Goal: Transaction & Acquisition: Purchase product/service

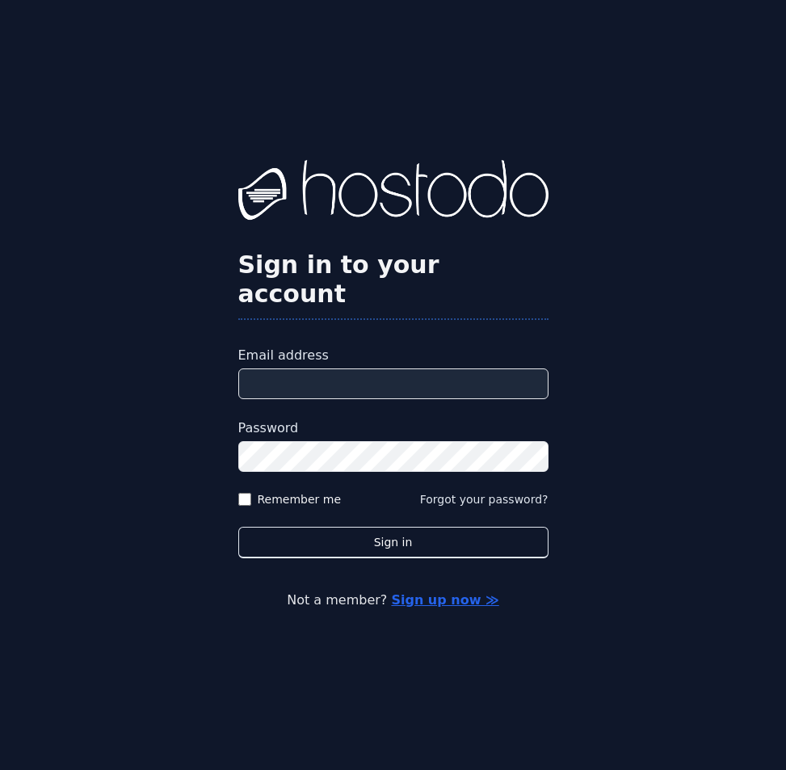
click at [421, 369] on input "Email address" at bounding box center [393, 384] width 310 height 31
paste input "**********"
type input "**********"
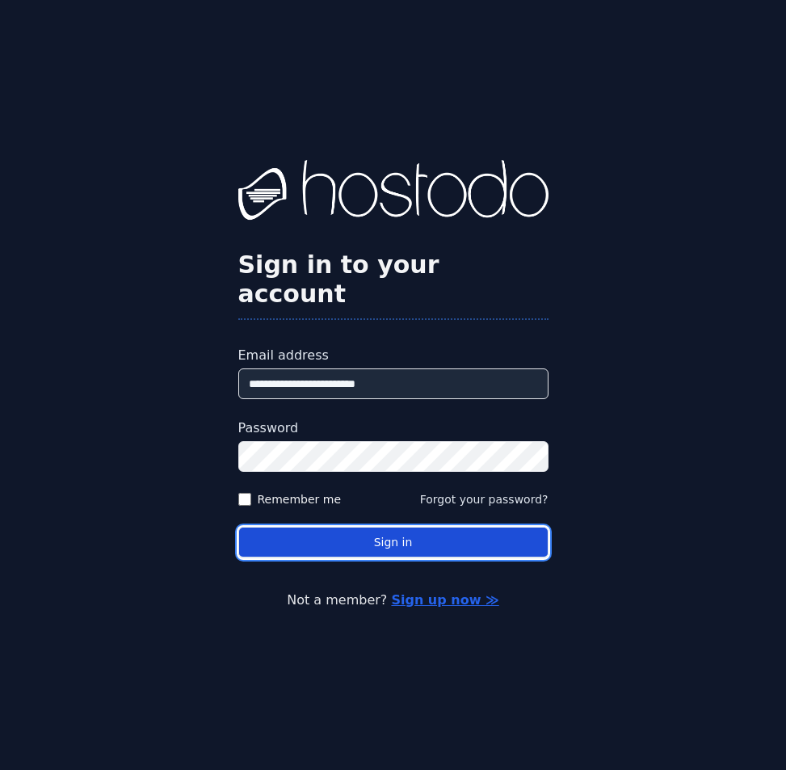
click at [369, 527] on button "Sign in" at bounding box center [393, 543] width 310 height 32
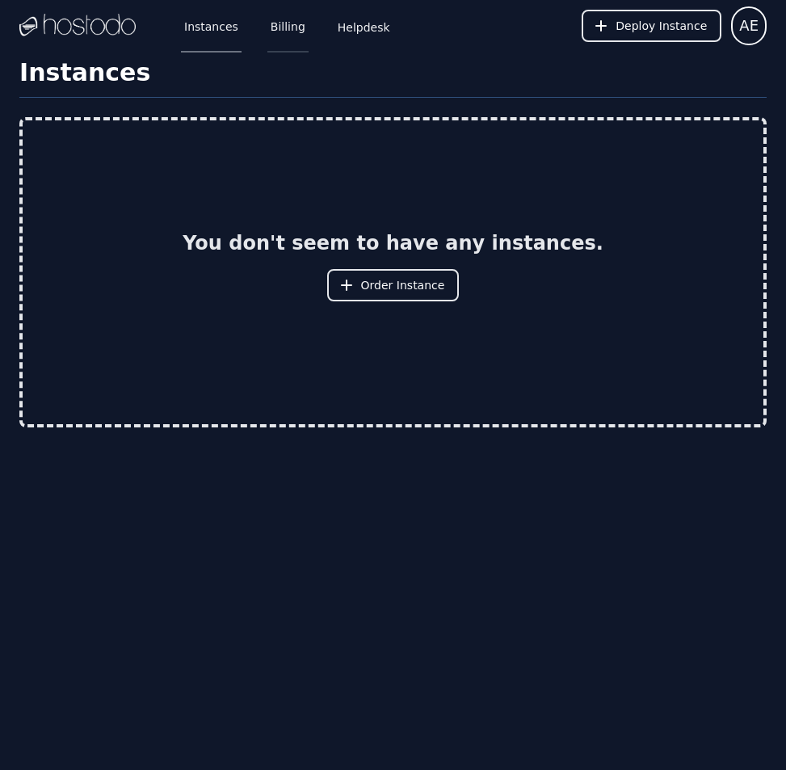
click at [282, 21] on link "Billing" at bounding box center [288, 25] width 41 height 53
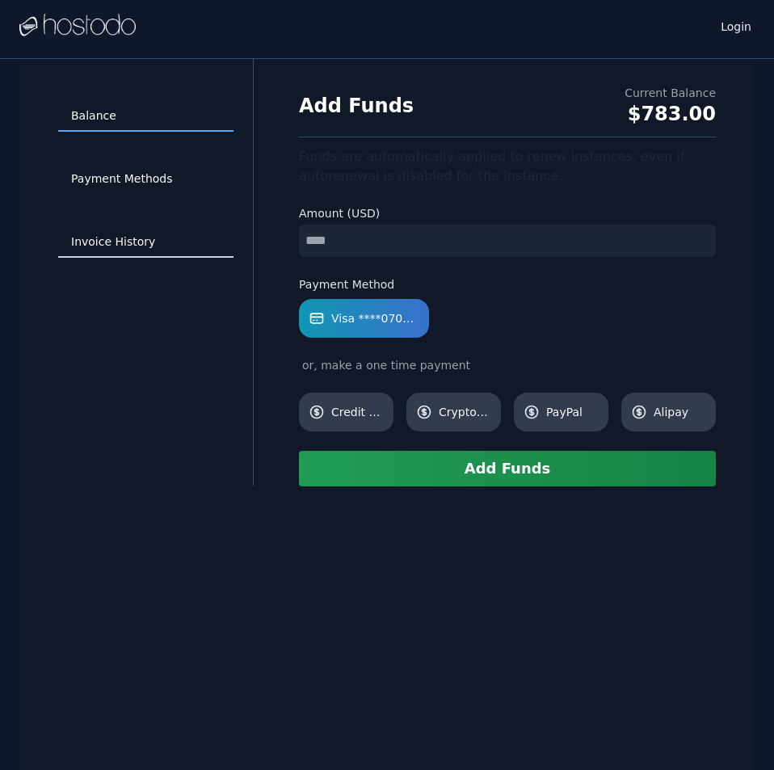
click at [126, 238] on link "Invoice History" at bounding box center [145, 242] width 175 height 31
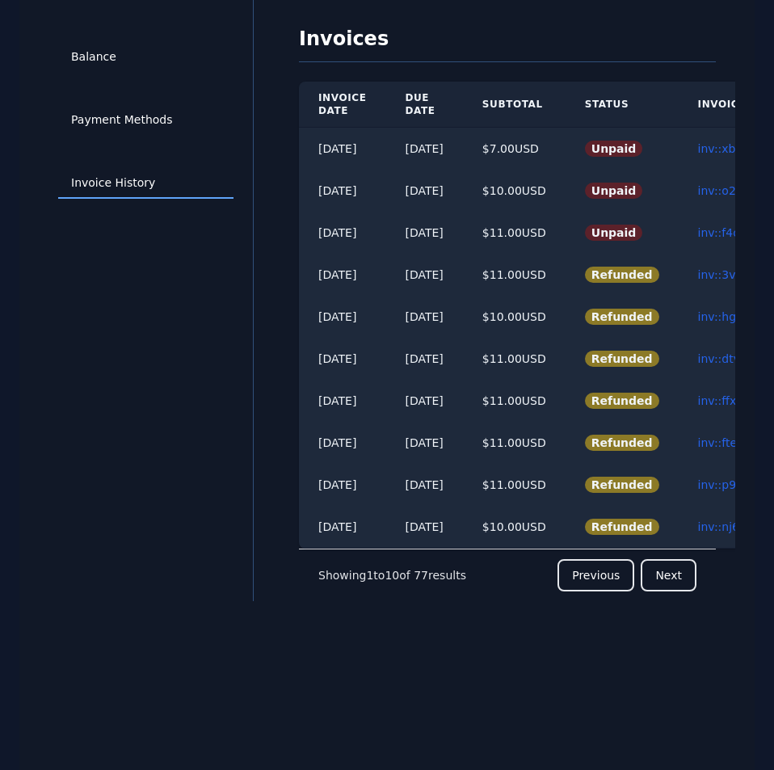
scroll to position [0, 112]
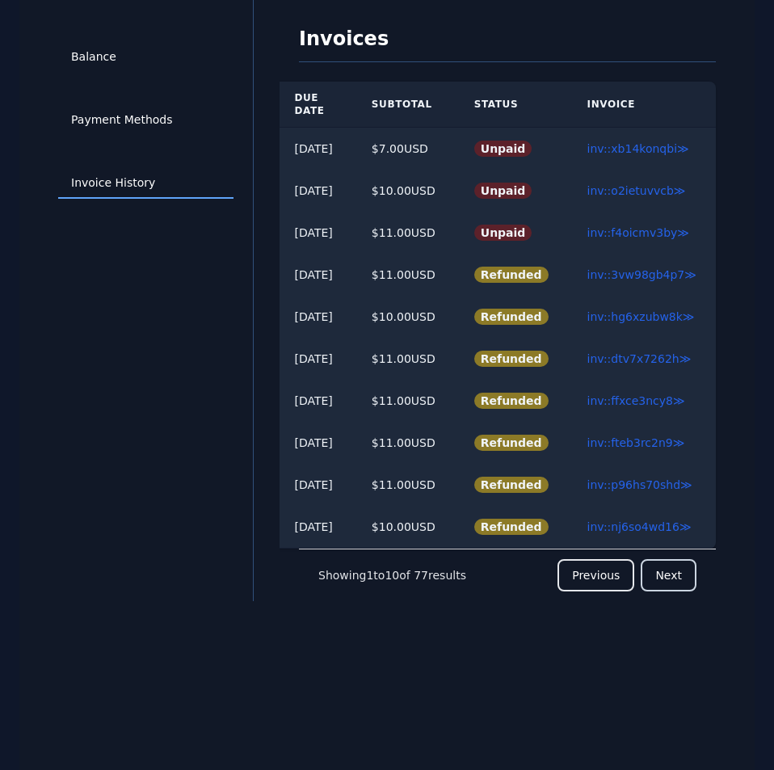
click at [674, 578] on button "Next" at bounding box center [669, 575] width 56 height 32
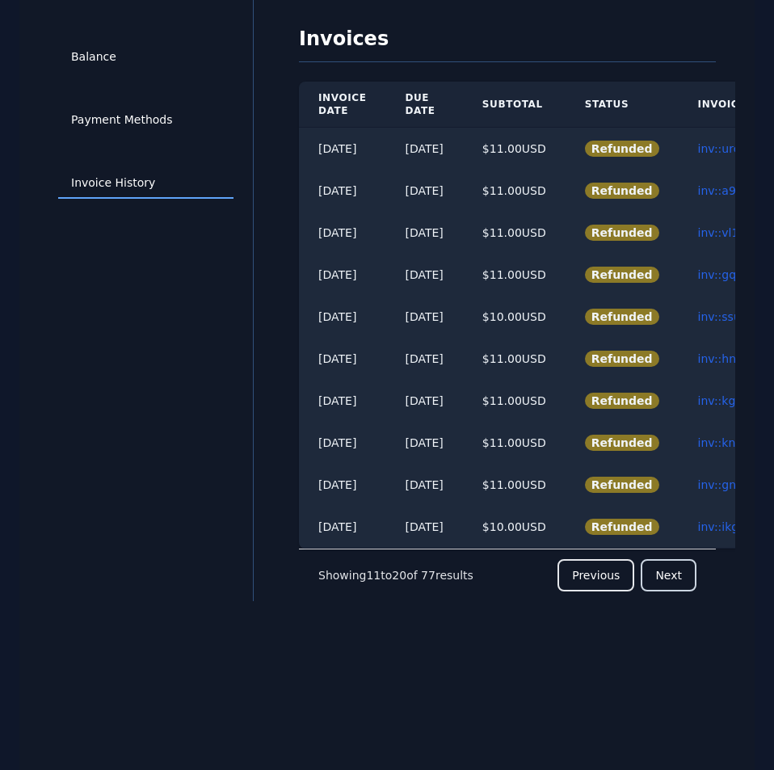
click at [685, 588] on button "Next" at bounding box center [669, 575] width 56 height 32
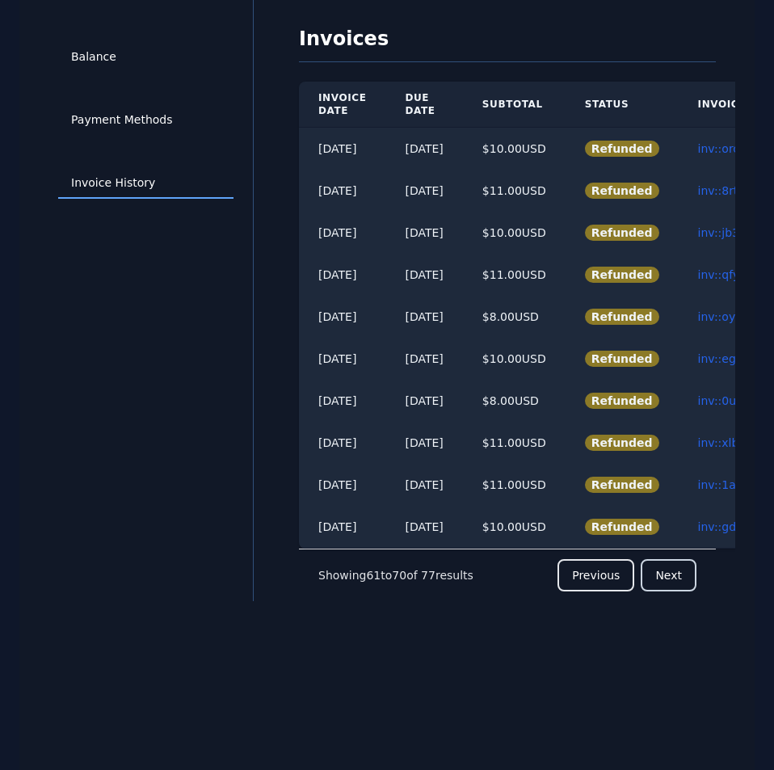
click at [685, 588] on button "Next" at bounding box center [669, 575] width 56 height 32
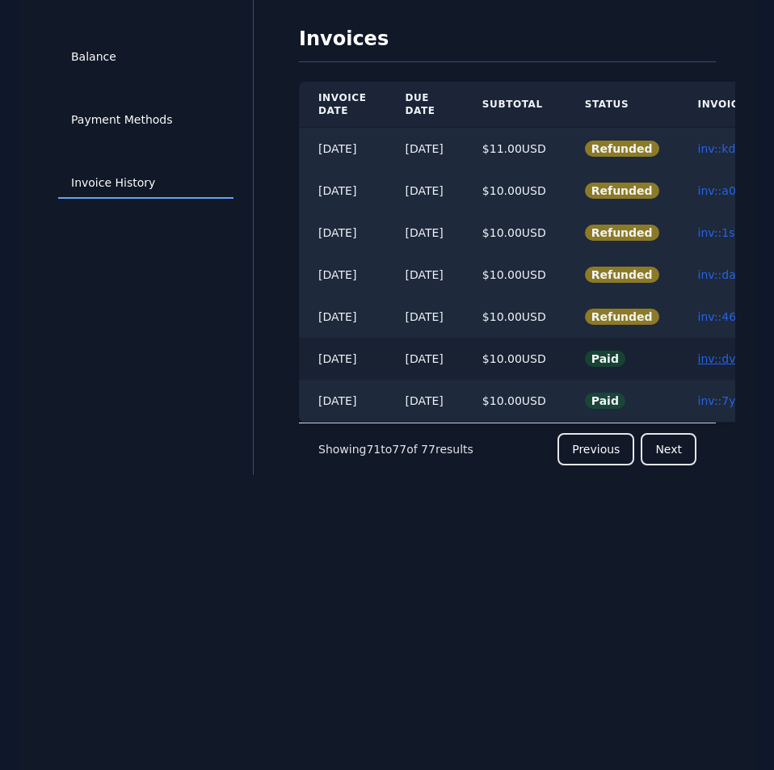
click at [723, 356] on link "inv::dvusynkg31 ≫" at bounding box center [750, 358] width 105 height 13
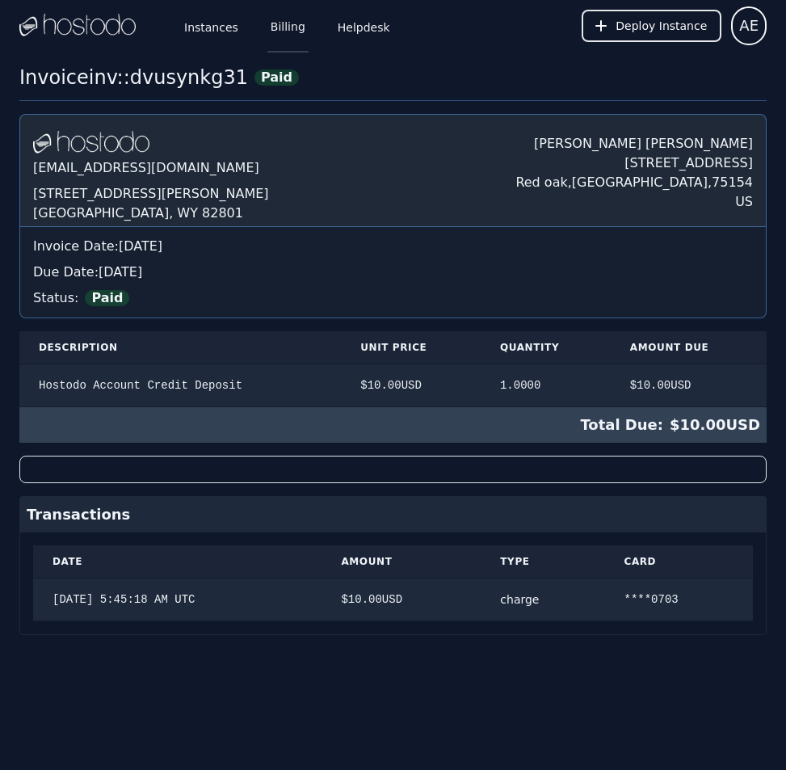
click at [272, 24] on link "Billing" at bounding box center [288, 25] width 41 height 53
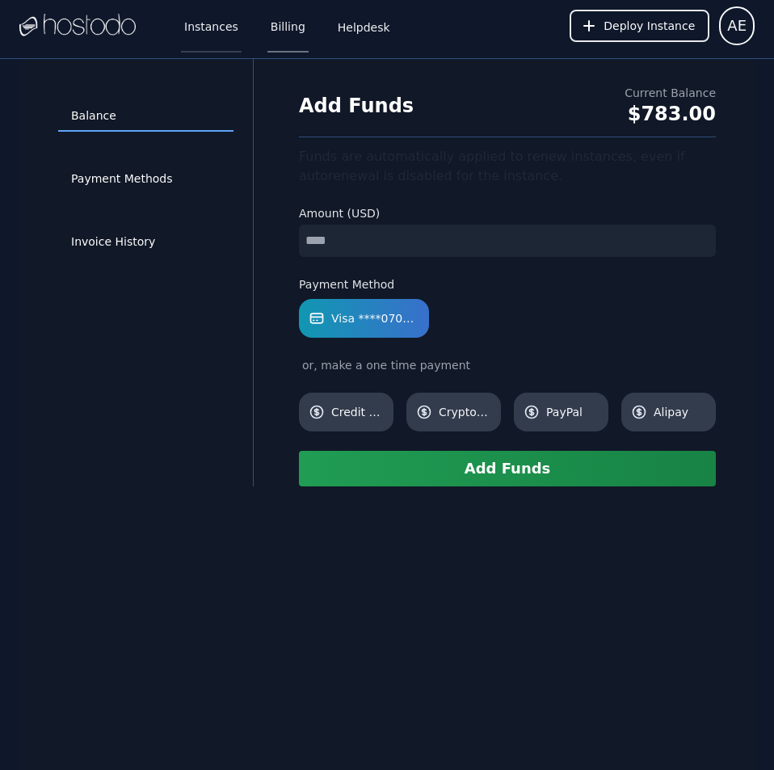
click at [215, 32] on link "Instances" at bounding box center [211, 25] width 61 height 53
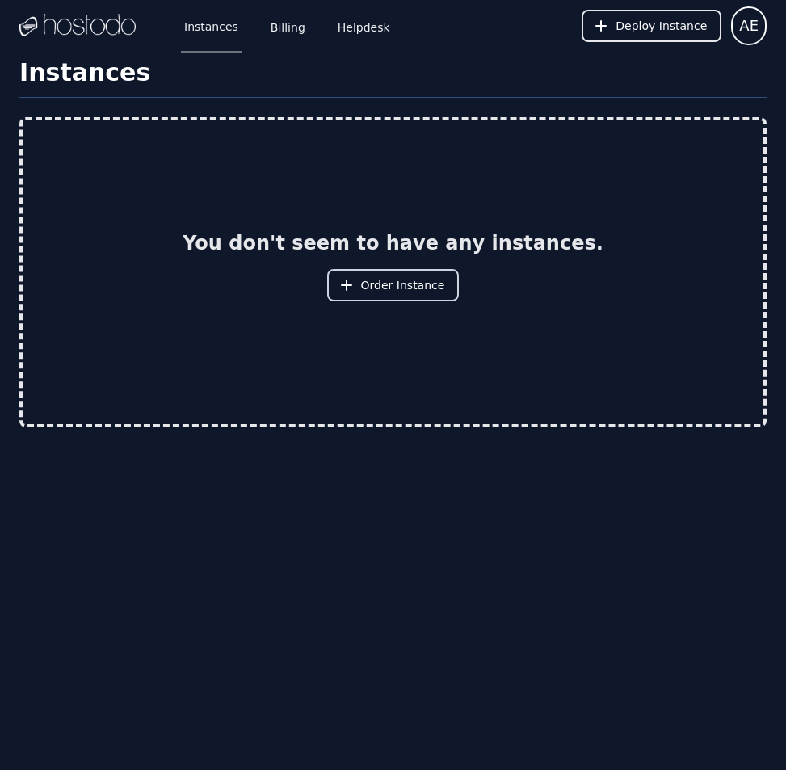
click at [397, 293] on span "Order Instance" at bounding box center [403, 285] width 84 height 16
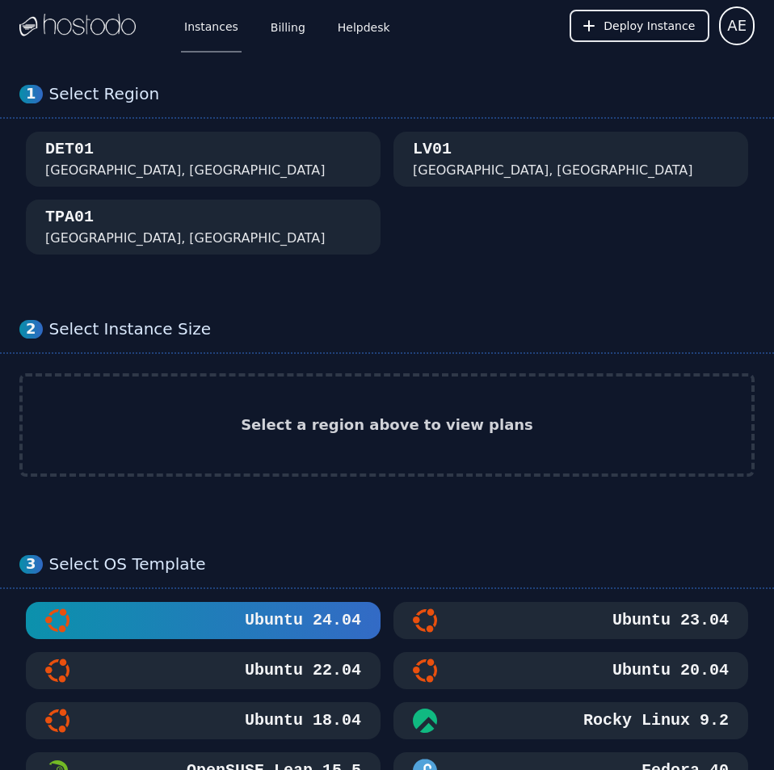
scroll to position [867, 0]
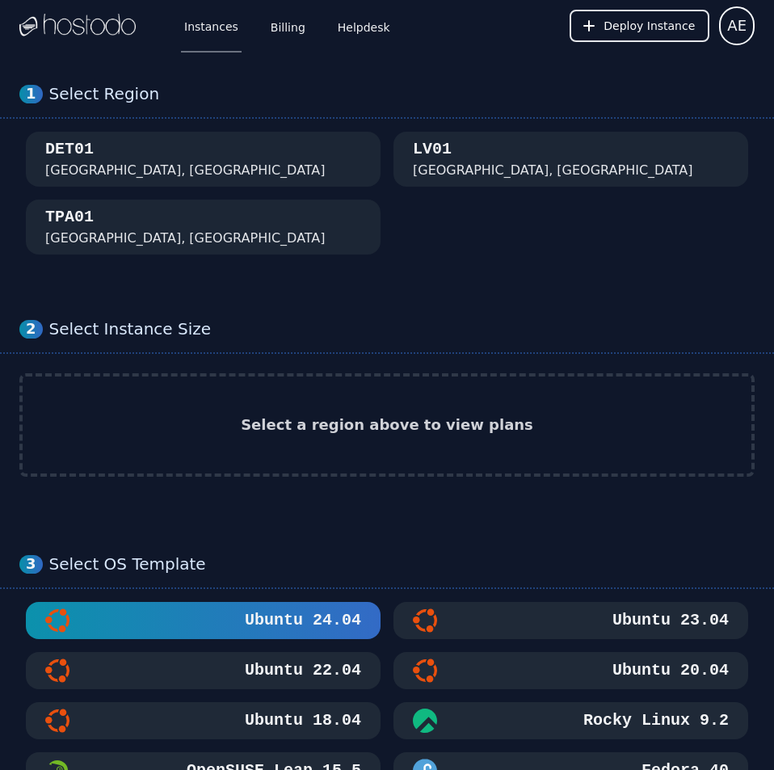
click at [242, 144] on div "DET01 [GEOGRAPHIC_DATA], [GEOGRAPHIC_DATA]" at bounding box center [203, 159] width 316 height 42
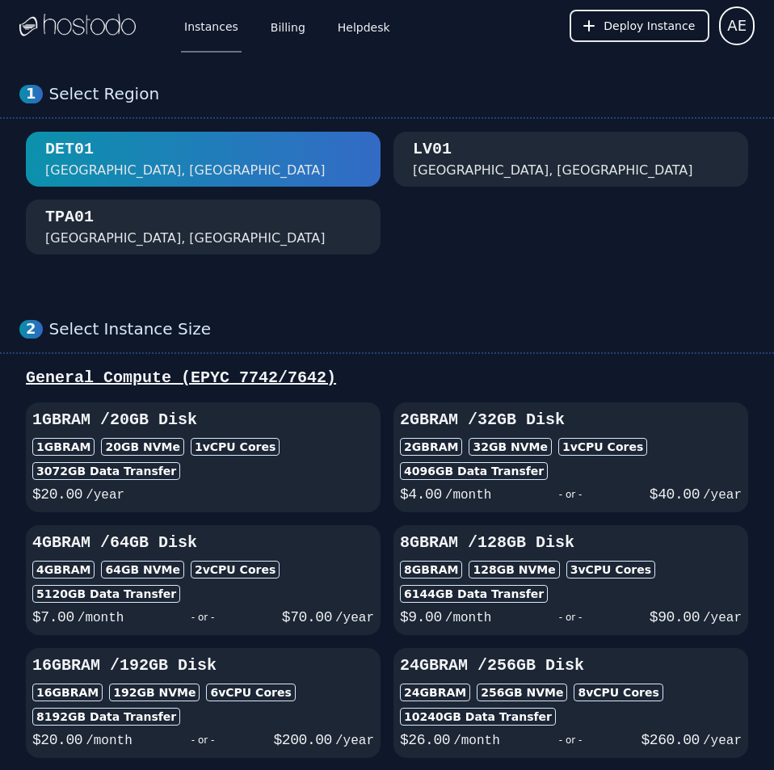
scroll to position [1223, 0]
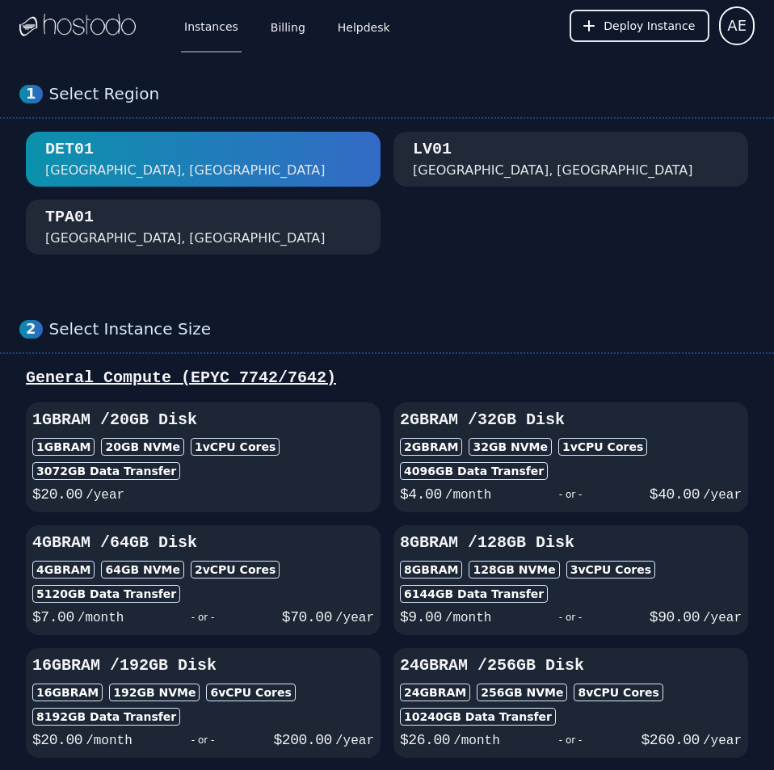
click at [284, 420] on h3 "1GB RAM / 20 GB Disk" at bounding box center [203, 420] width 342 height 23
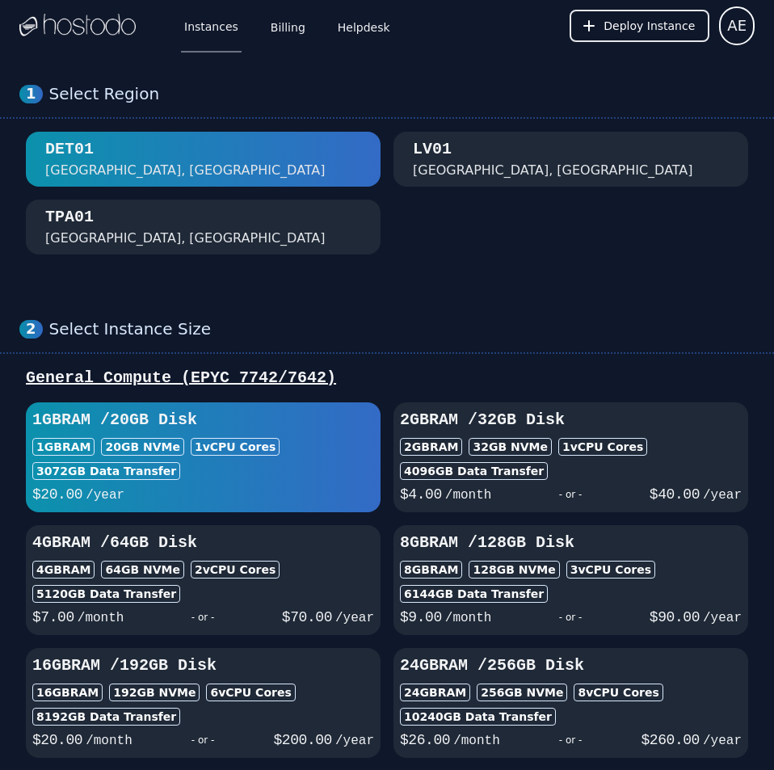
scroll to position [1642, 0]
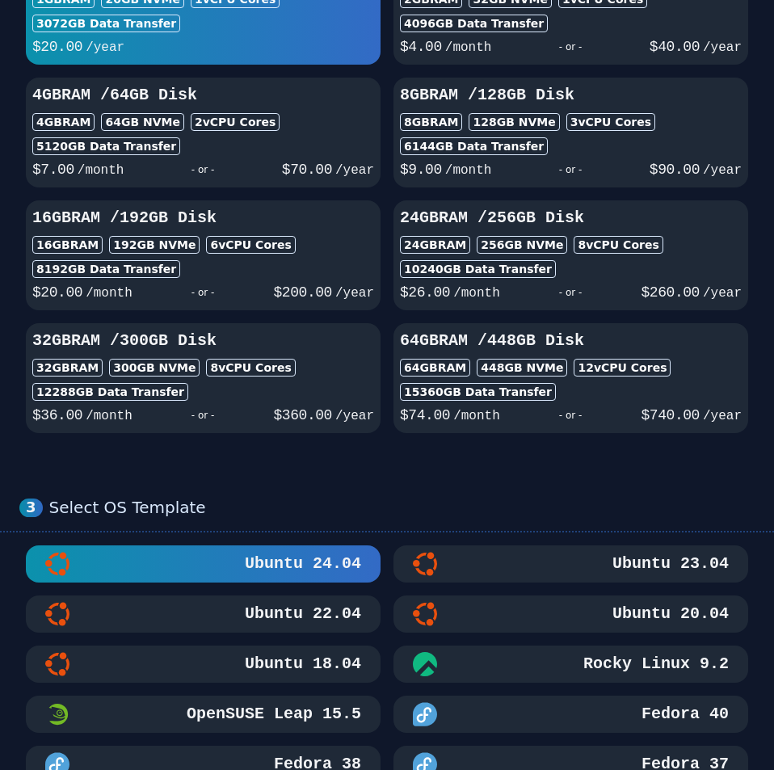
click at [386, 329] on form "1 Select Region DET01 Detroit, MI LV01 Las Vegas, NV TPA01 Tampa, FL 2 Select I…" at bounding box center [387, 784] width 774 height 2361
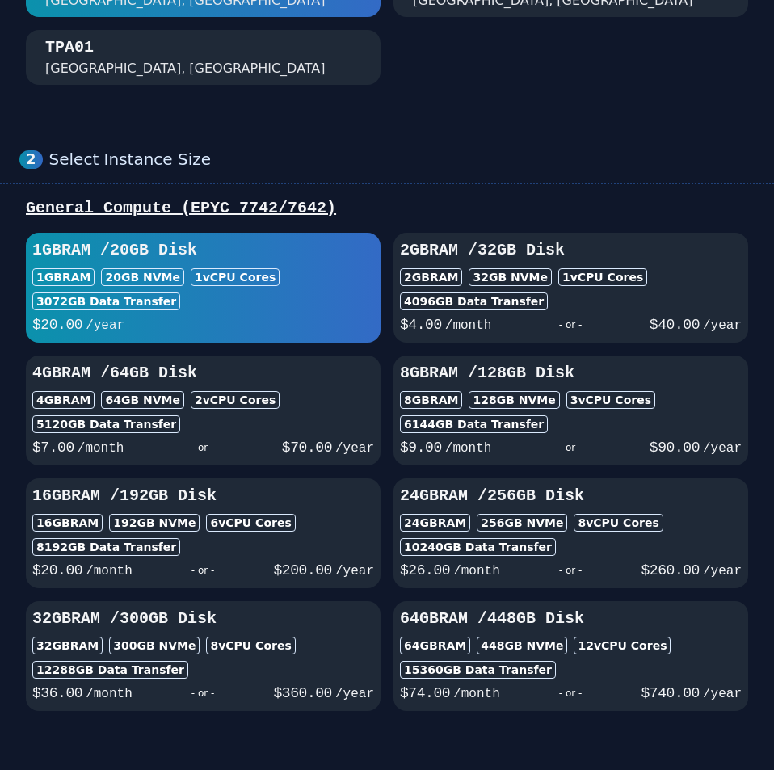
scroll to position [0, 0]
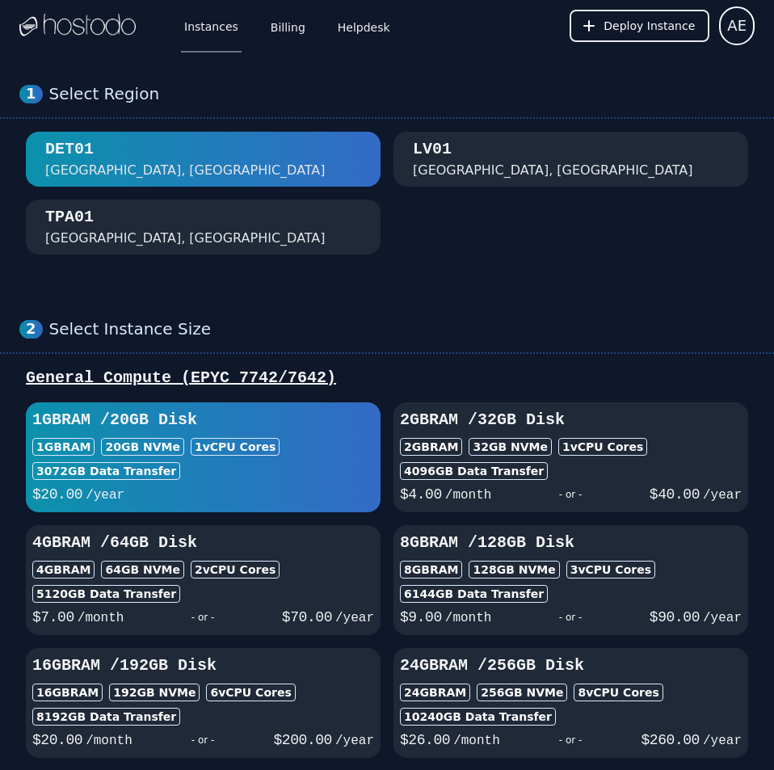
click at [257, 38] on div "Instances Billing Helpdesk" at bounding box center [274, 25] width 238 height 53
click at [268, 36] on link "Billing" at bounding box center [288, 25] width 41 height 53
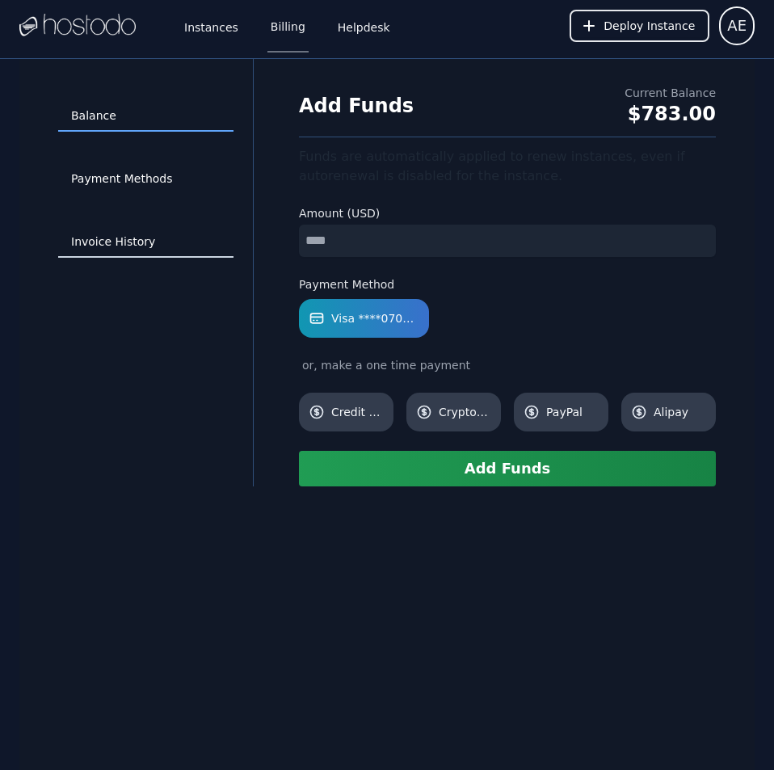
click at [120, 234] on link "Invoice History" at bounding box center [145, 242] width 175 height 31
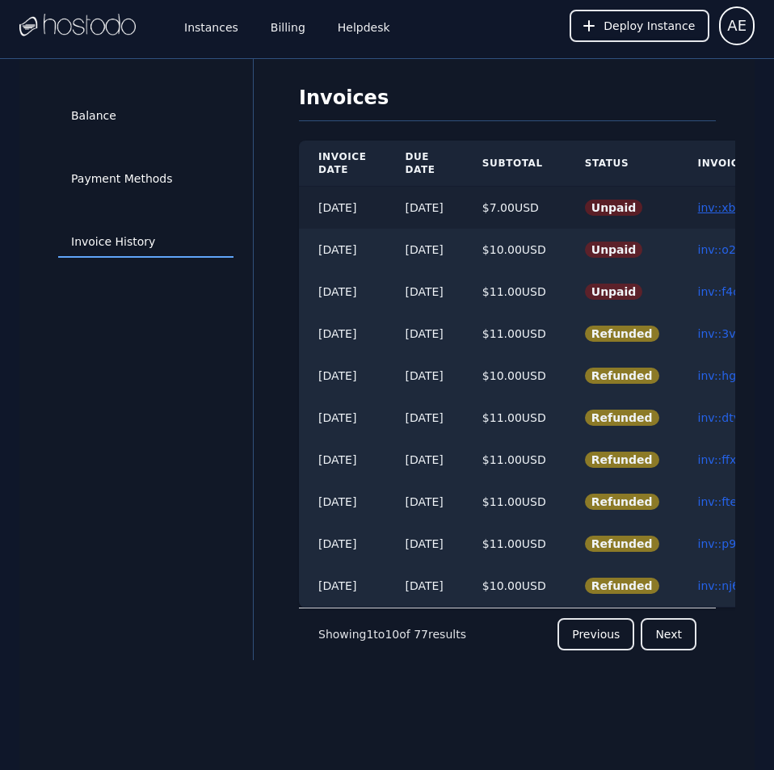
click at [726, 209] on link "inv::xb14konqbi ≫" at bounding box center [749, 207] width 102 height 13
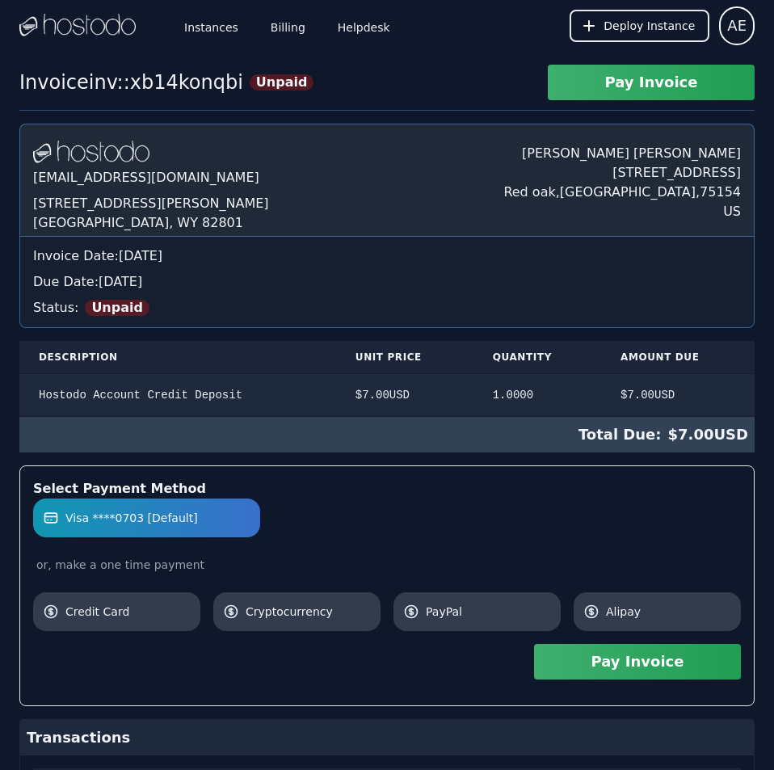
scroll to position [182, 0]
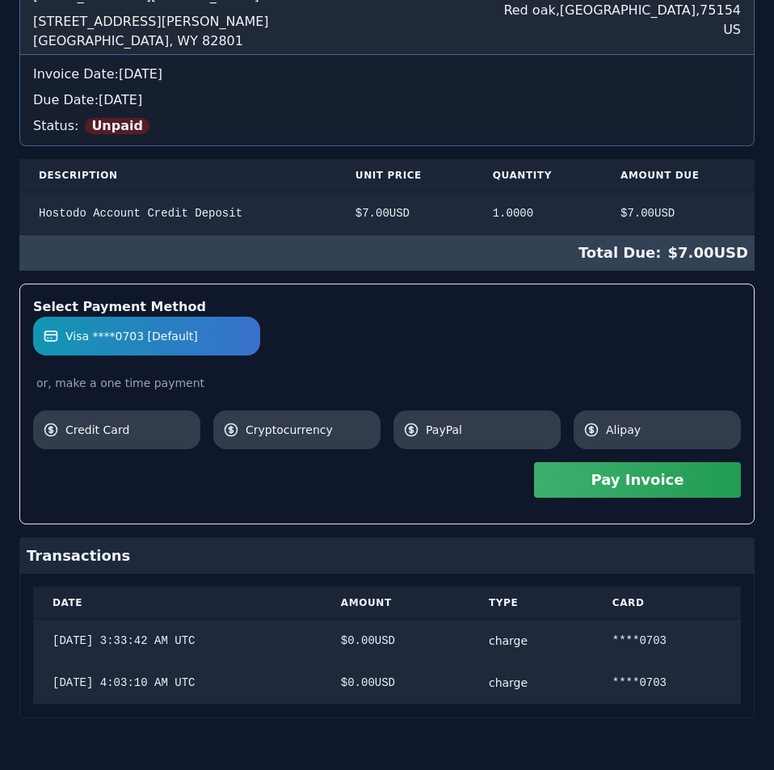
click at [675, 546] on div "[DOMAIN_NAME] [EMAIL_ADDRESS][DOMAIN_NAME] [STREET_ADDRESS][PERSON_NAME] [PERSO…" at bounding box center [386, 330] width 735 height 777
click at [638, 472] on button "Pay Invoice" at bounding box center [637, 480] width 207 height 36
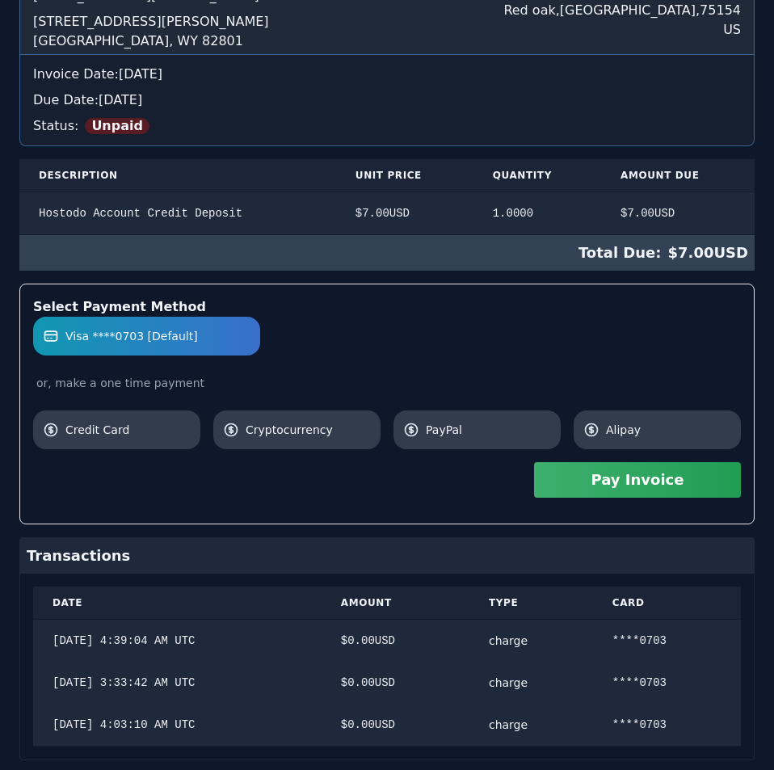
scroll to position [0, 0]
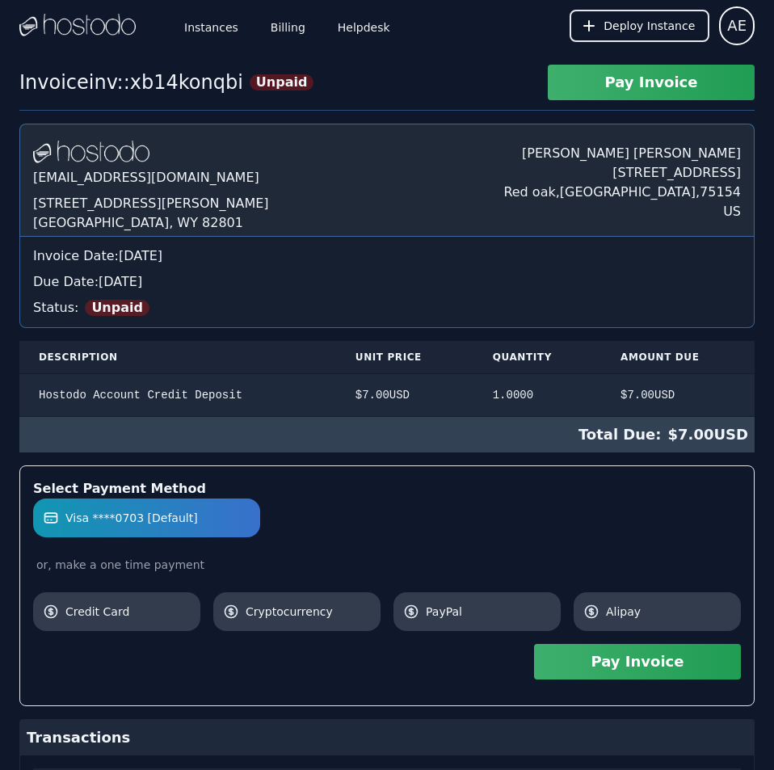
click at [288, 95] on div "Invoice inv::xb14konqbi Unpaid Pay Invoice [DOMAIN_NAME] [EMAIL_ADDRESS][DOMAIN…" at bounding box center [387, 529] width 774 height 929
click at [284, 28] on link "Billing" at bounding box center [288, 25] width 41 height 53
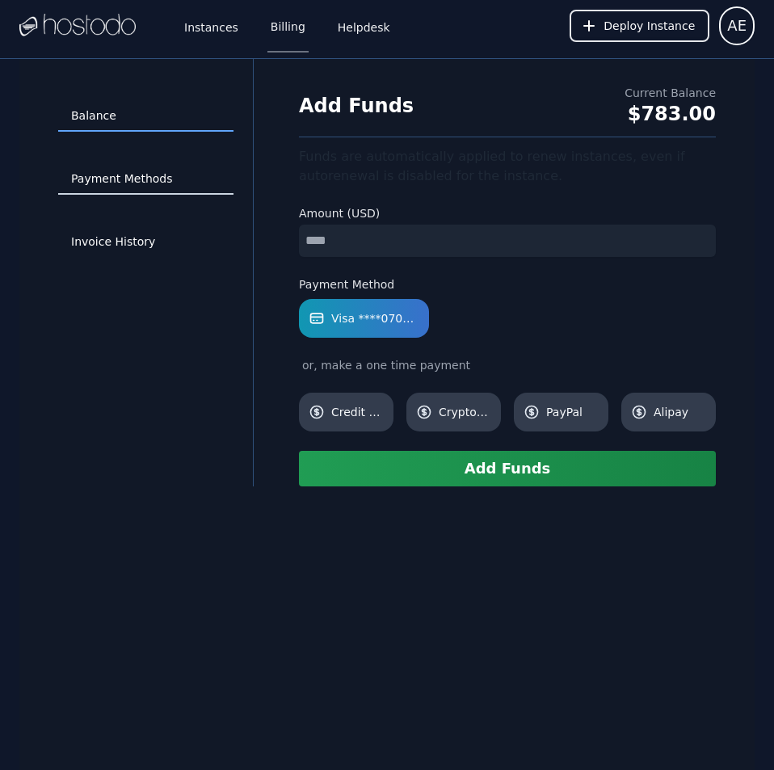
click at [145, 178] on link "Payment Methods" at bounding box center [145, 179] width 175 height 31
